Goal: Information Seeking & Learning: Learn about a topic

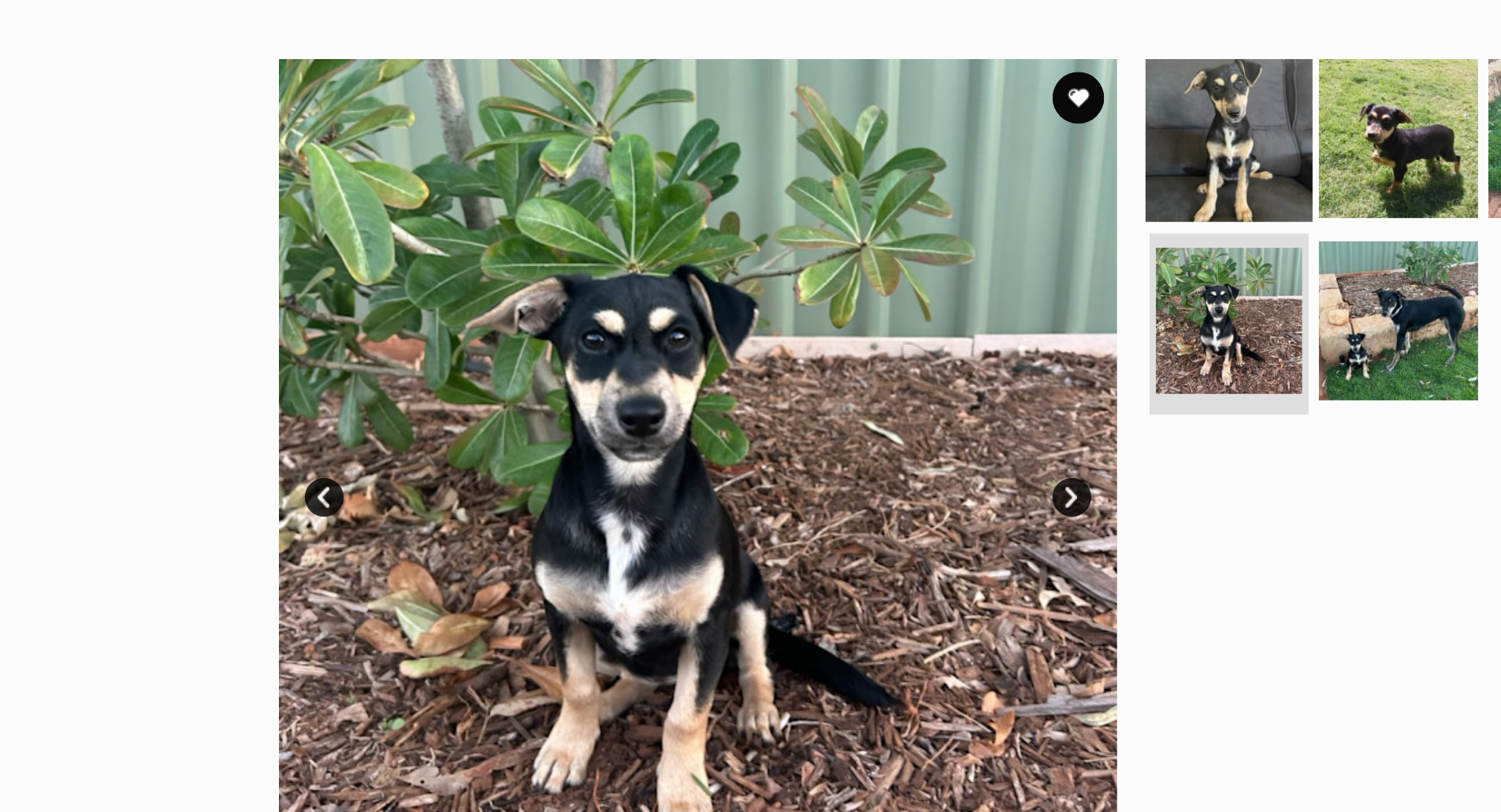
click at [911, 349] on img at bounding box center [904, 338] width 102 height 102
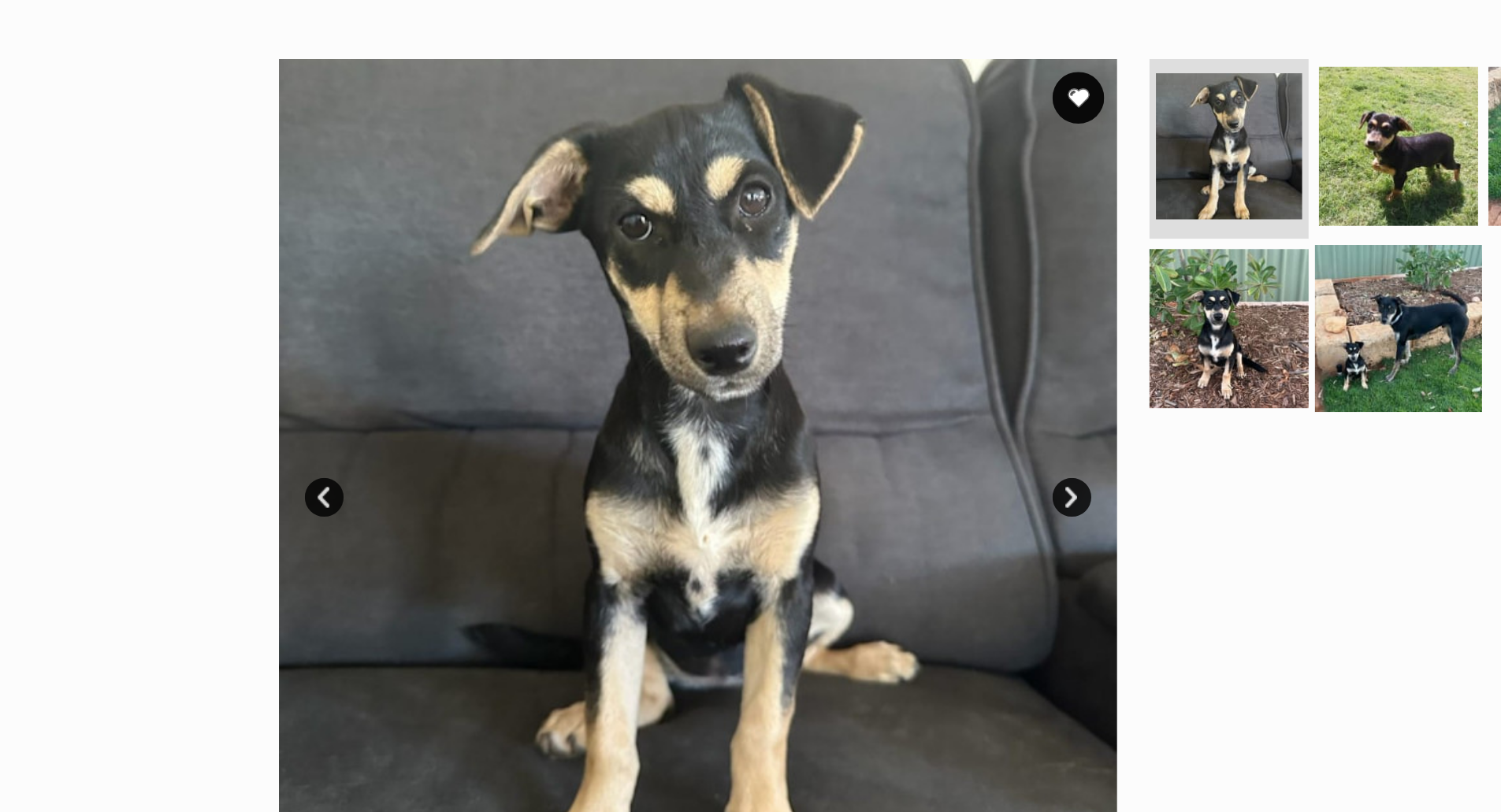
click at [998, 455] on img at bounding box center [1007, 455] width 102 height 102
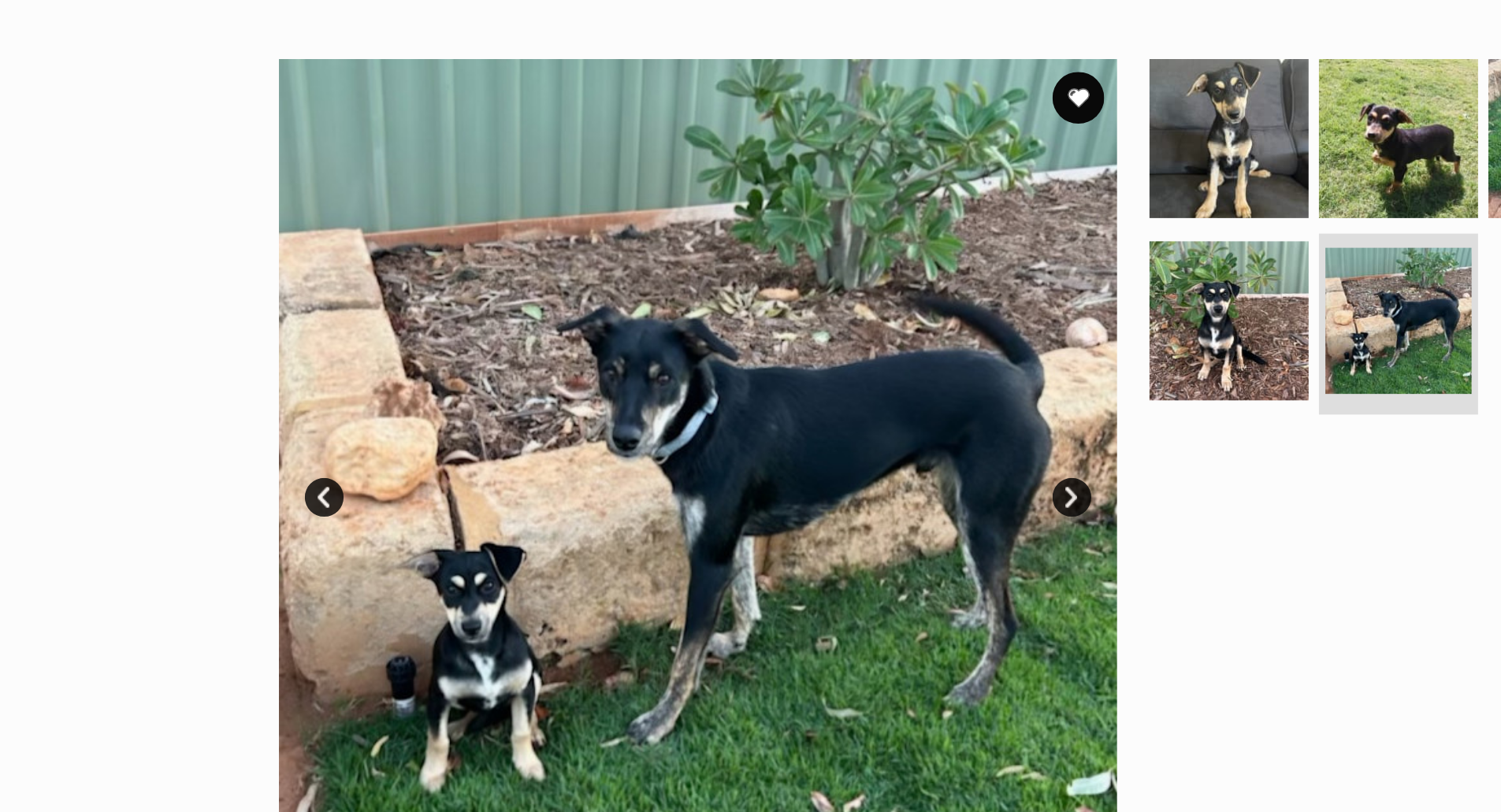
click at [714, 549] on img at bounding box center [581, 546] width 511 height 511
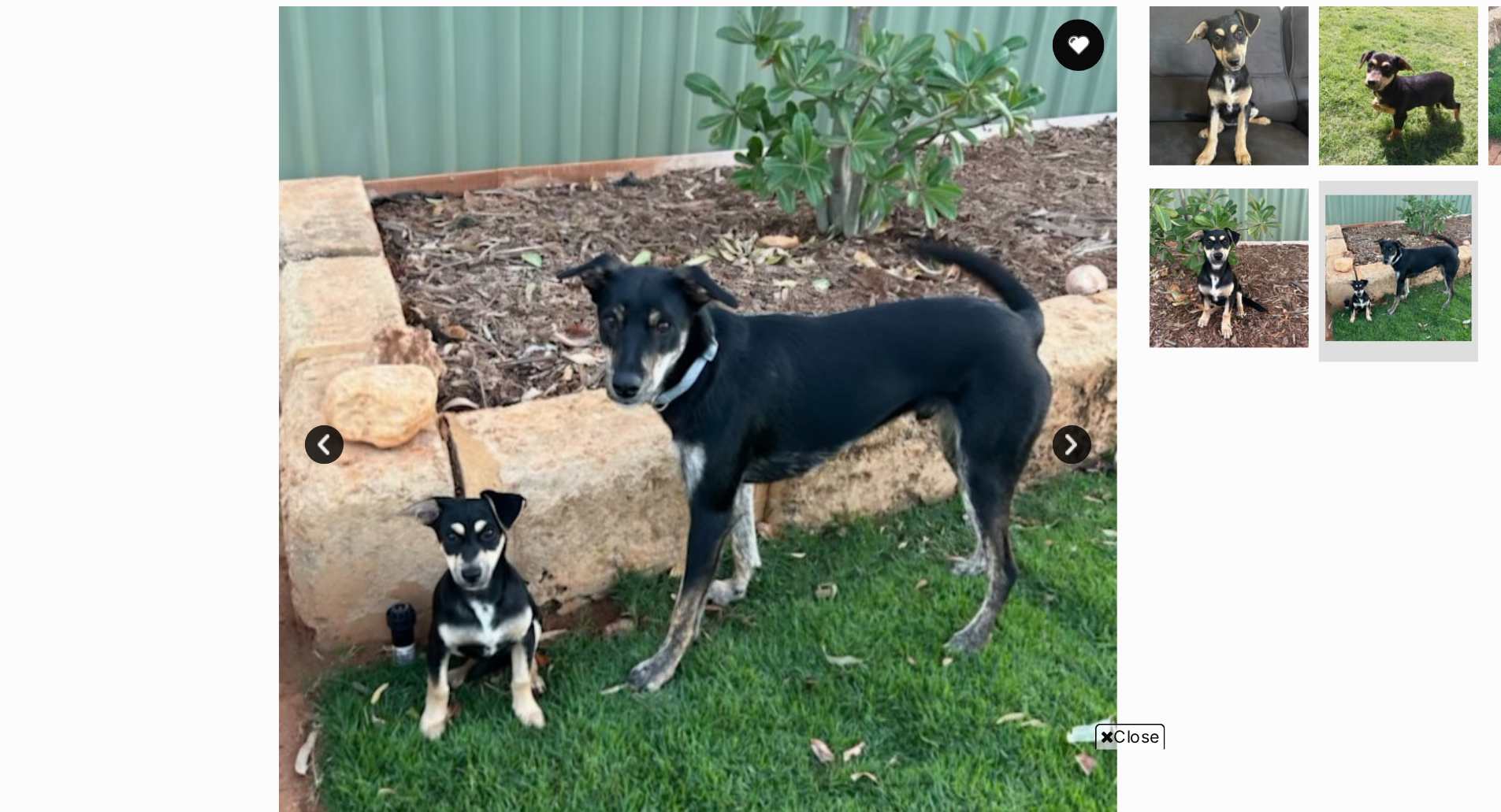
scroll to position [54, 0]
click at [898, 449] on img at bounding box center [904, 433] width 102 height 102
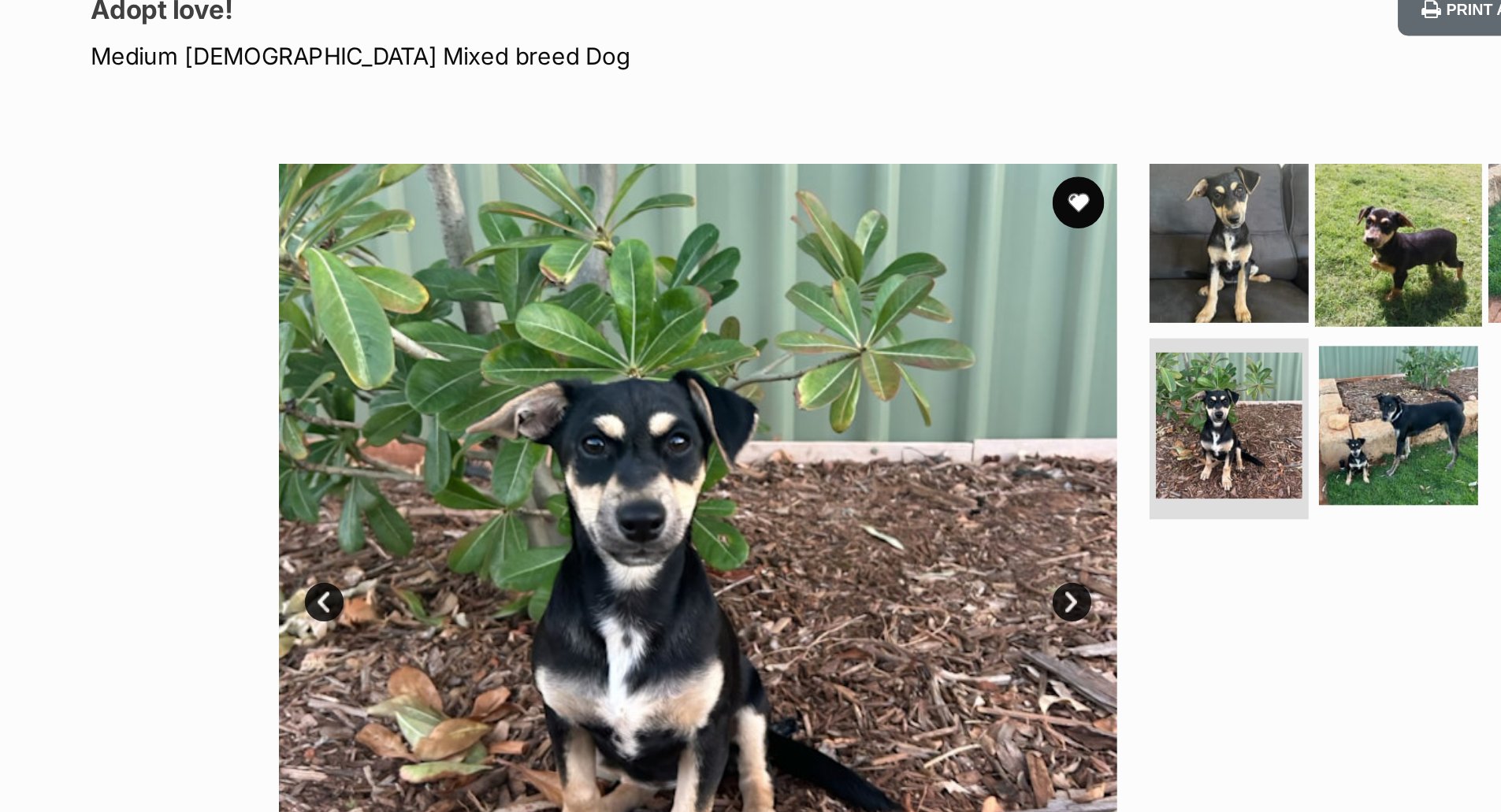
click at [1013, 330] on img at bounding box center [1007, 321] width 102 height 102
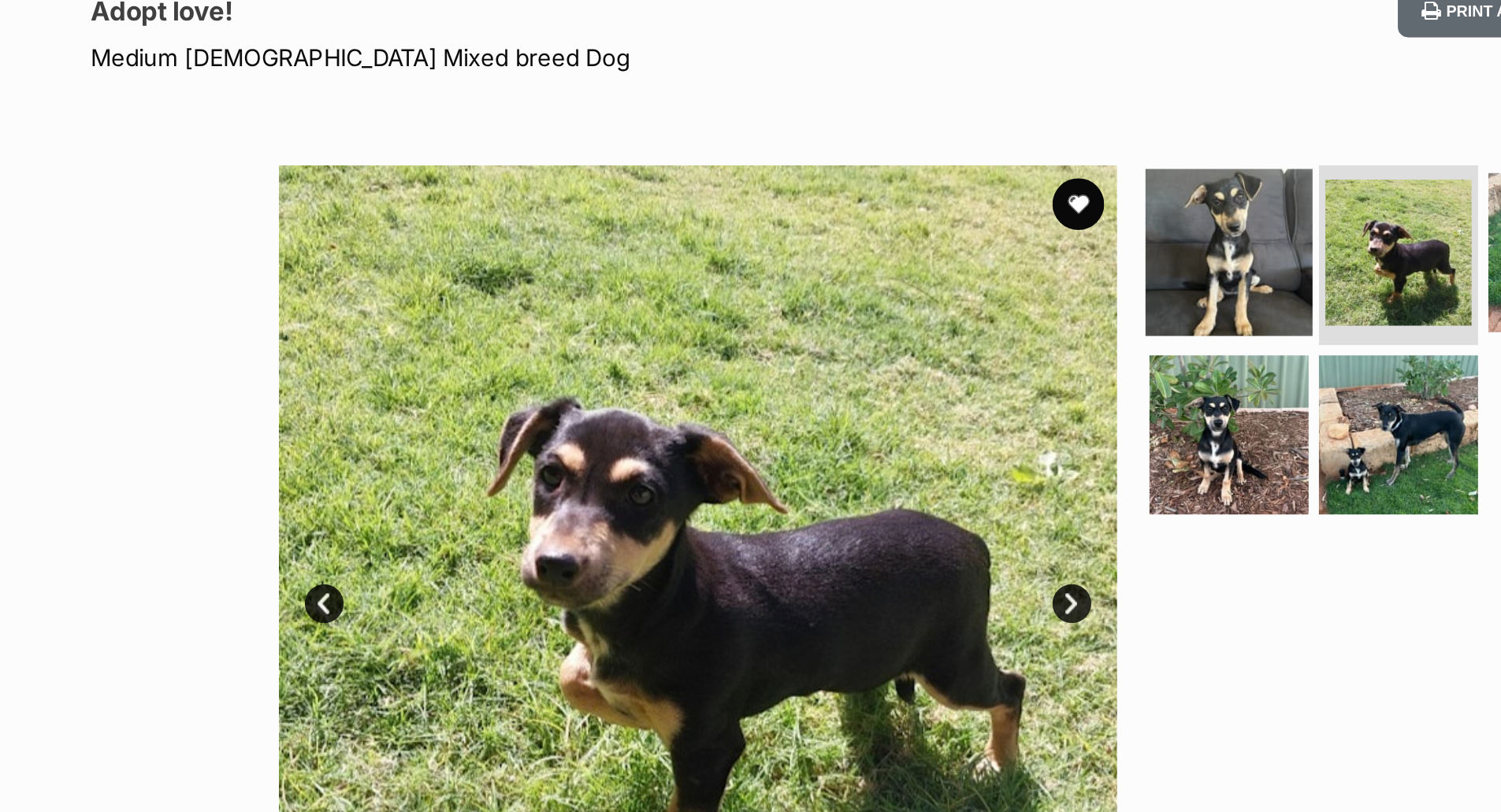
click at [908, 322] on img at bounding box center [904, 326] width 102 height 102
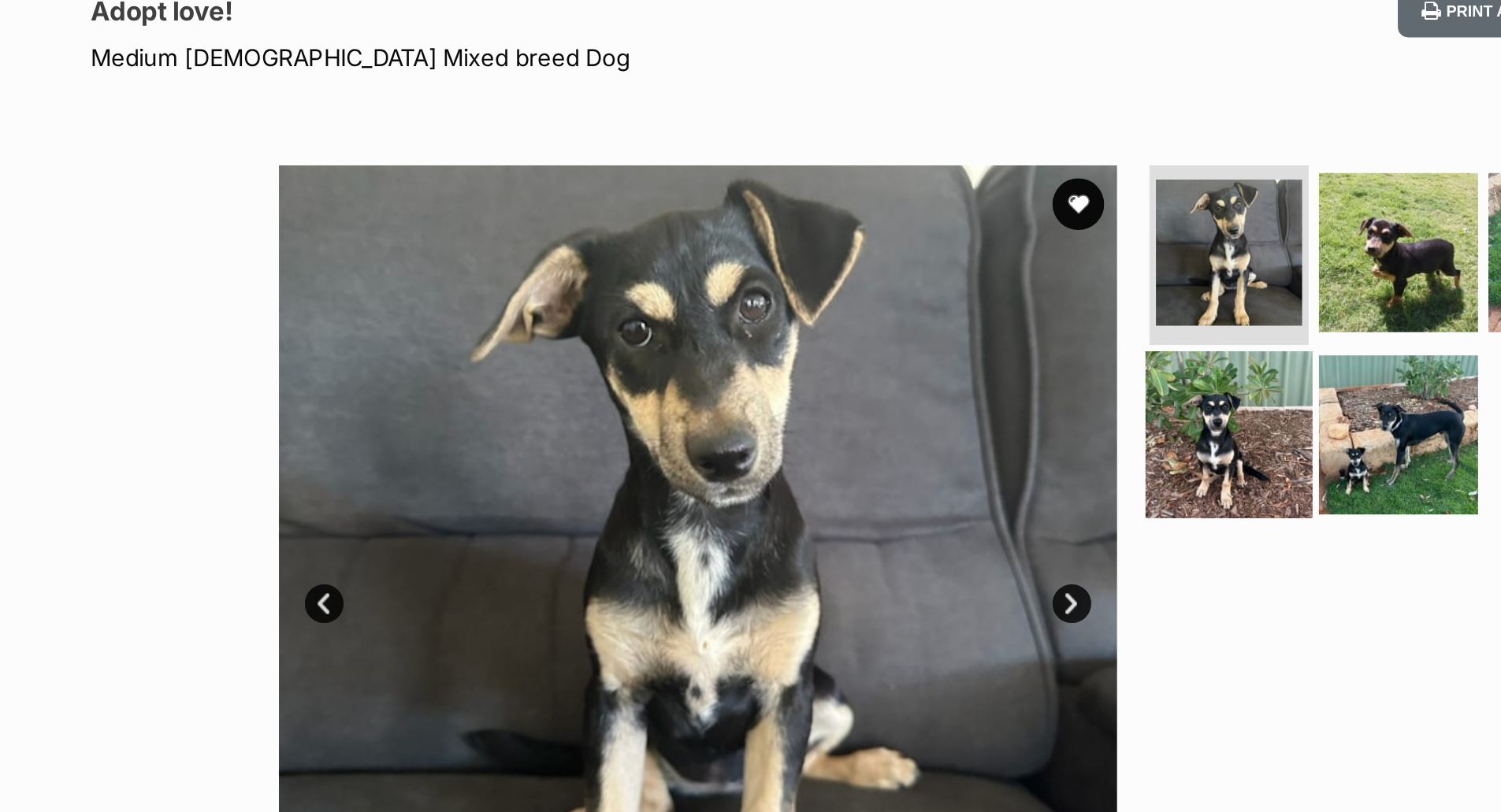
click at [885, 430] on img at bounding box center [904, 438] width 102 height 102
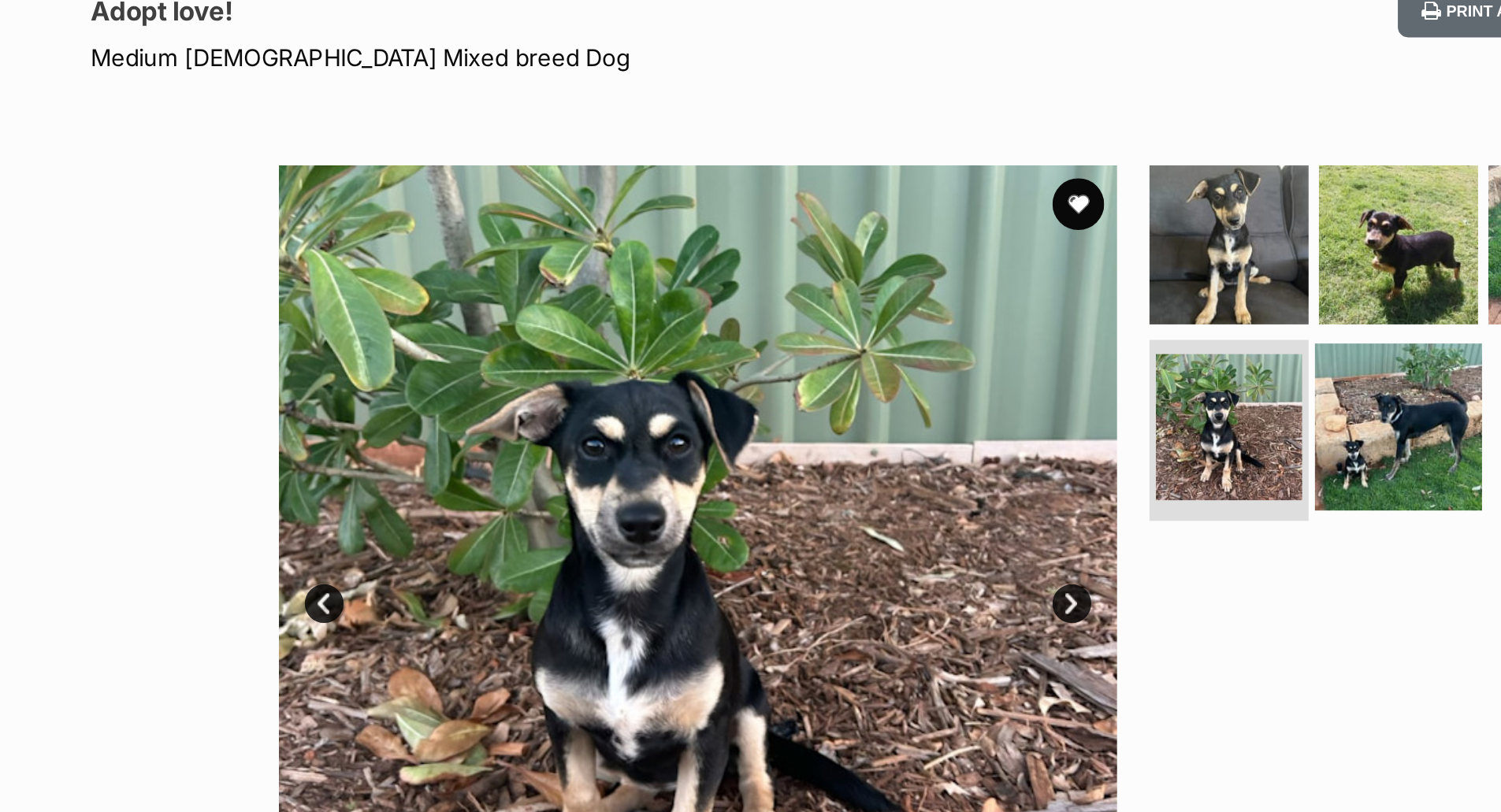
click at [1014, 440] on img at bounding box center [1007, 433] width 102 height 102
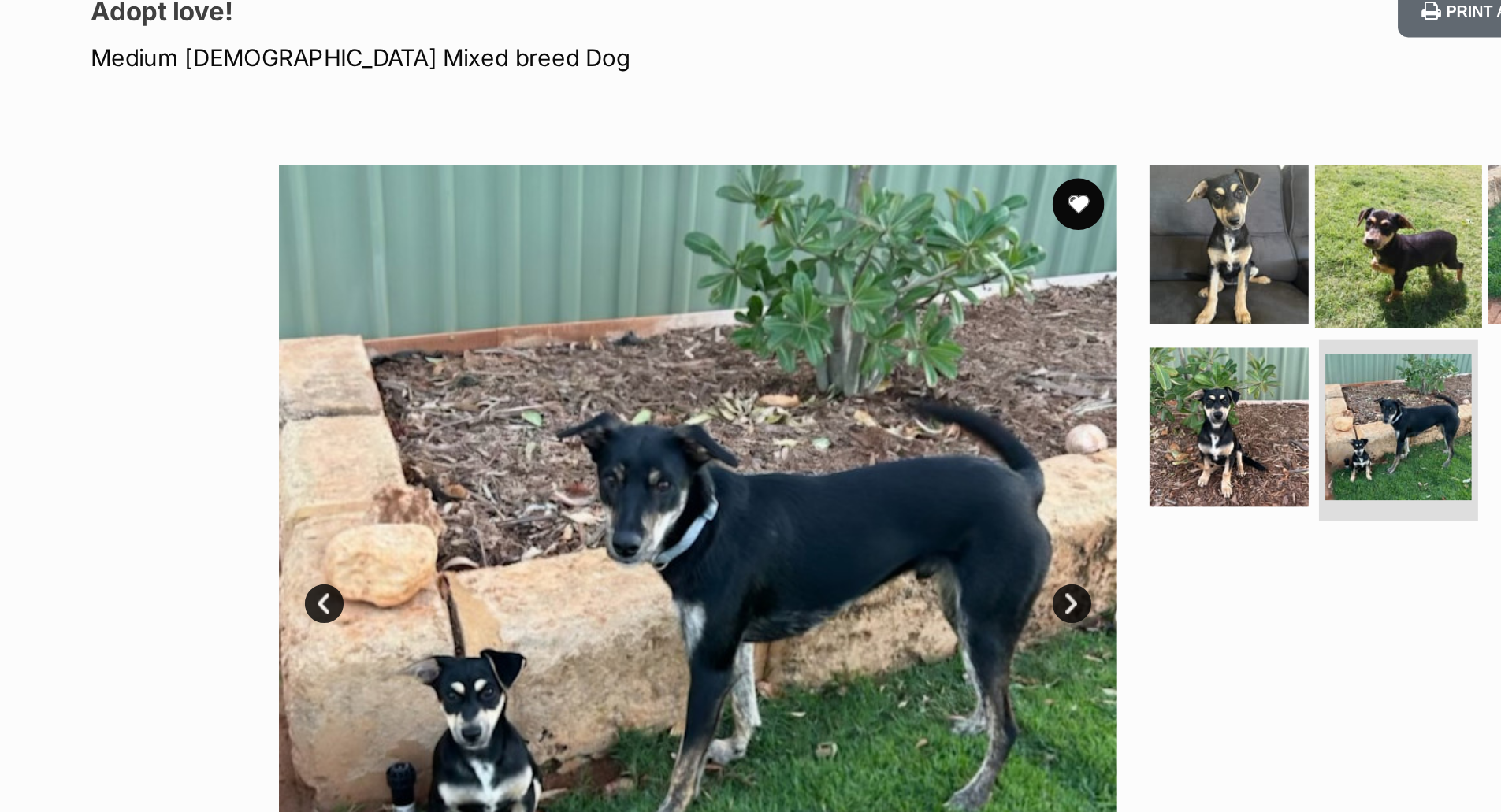
click at [1000, 324] on img at bounding box center [1007, 321] width 102 height 102
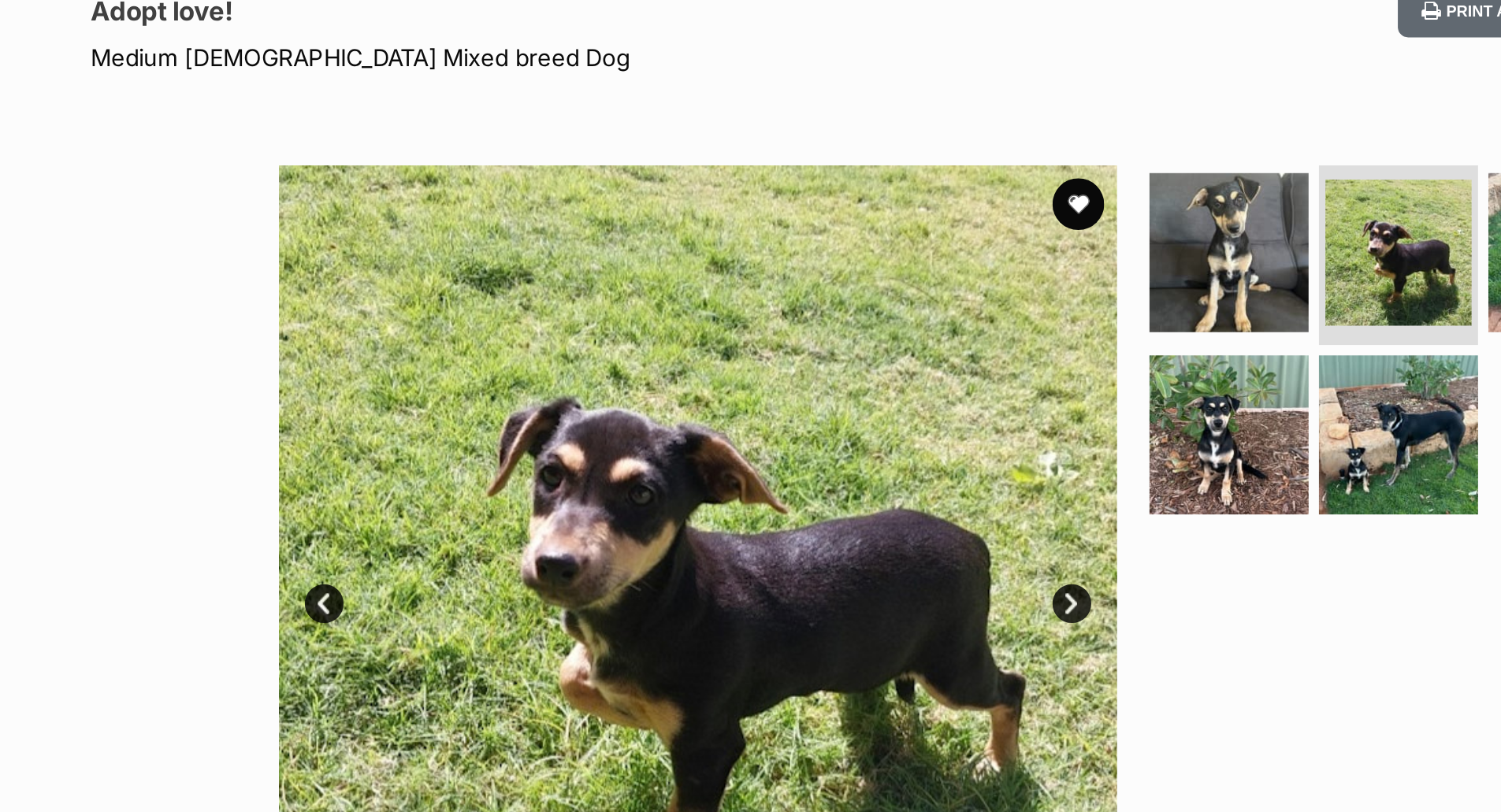
scroll to position [0, 0]
click at [806, 535] on link "Next" at bounding box center [809, 541] width 23 height 23
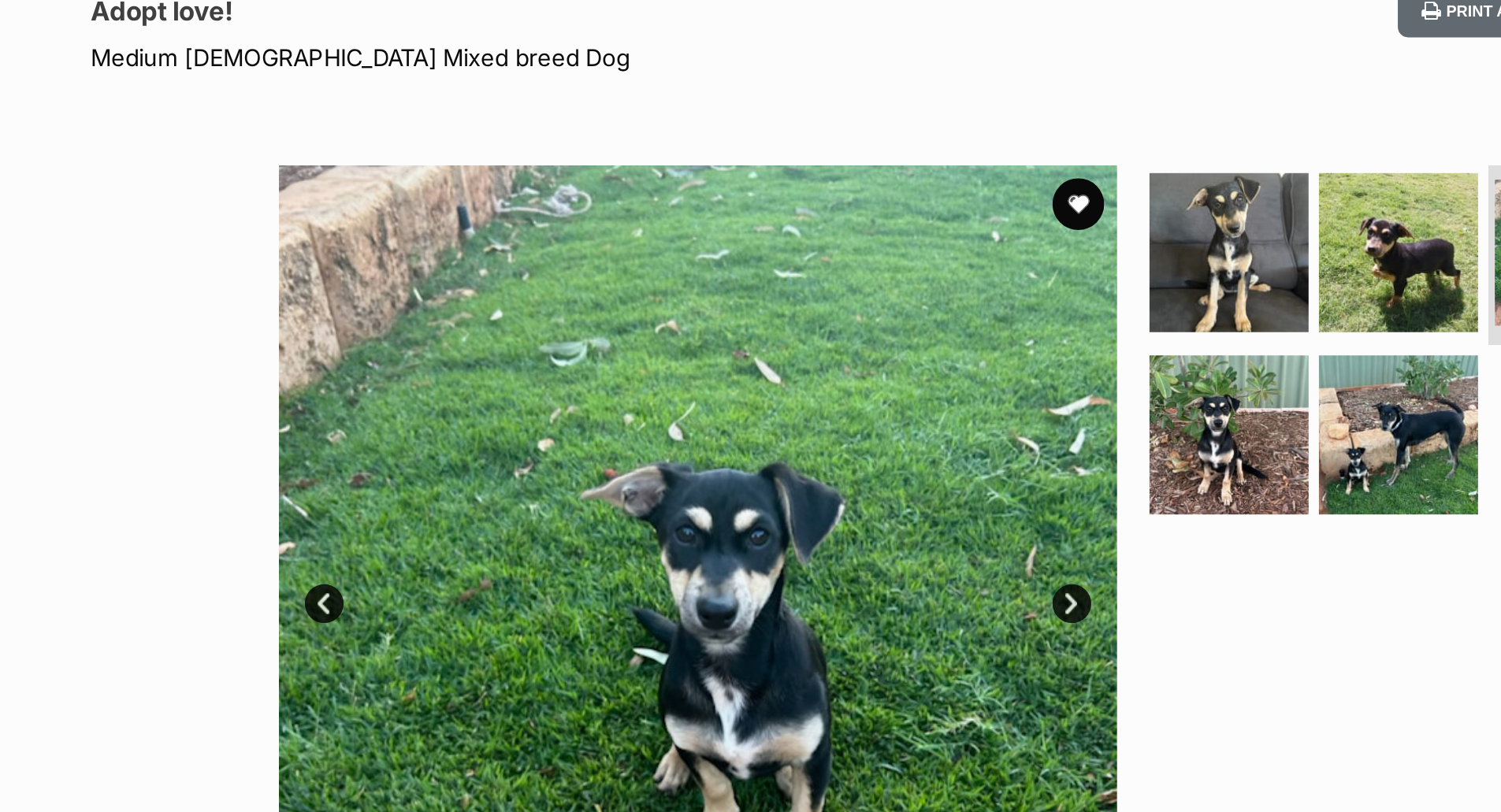
click at [809, 539] on link "Next" at bounding box center [809, 541] width 23 height 23
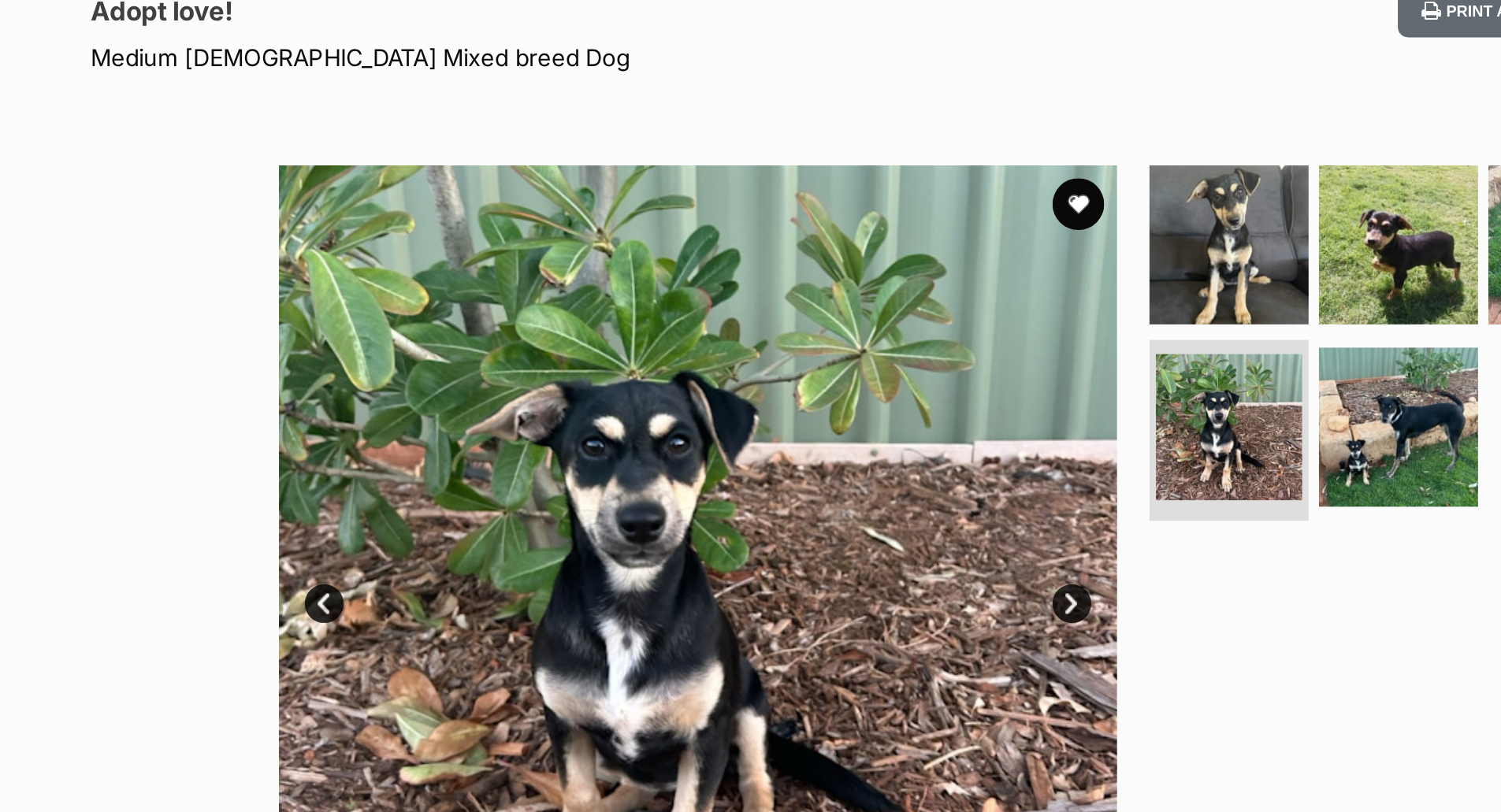
click at [810, 531] on link "Next" at bounding box center [809, 541] width 23 height 23
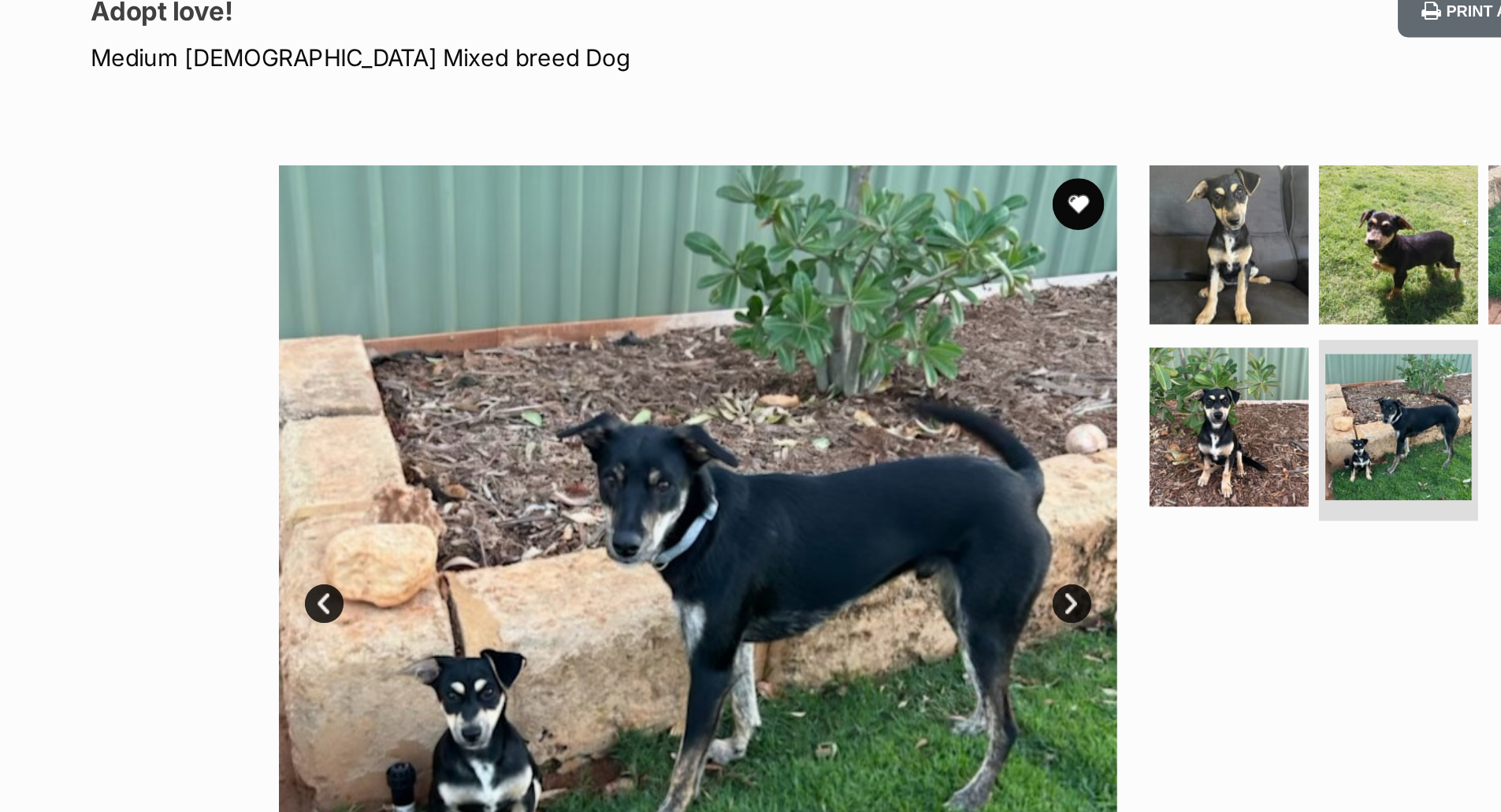
click at [808, 532] on link "Next" at bounding box center [809, 541] width 23 height 23
